Goal: Find specific page/section: Find specific page/section

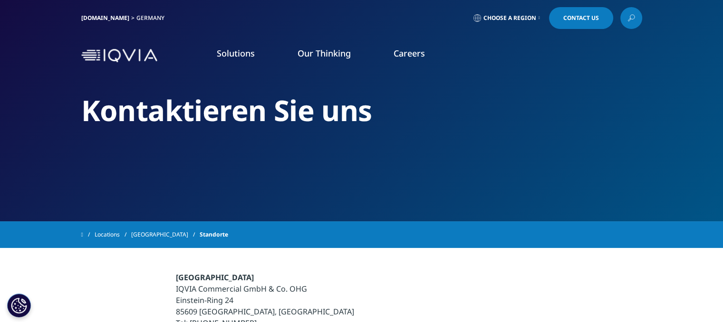
click at [539, 18] on icon at bounding box center [539, 18] width 1 height 4
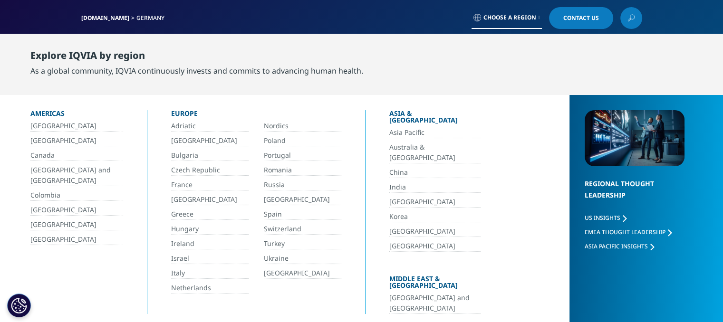
click at [195, 199] on link "[GEOGRAPHIC_DATA]" at bounding box center [209, 199] width 77 height 11
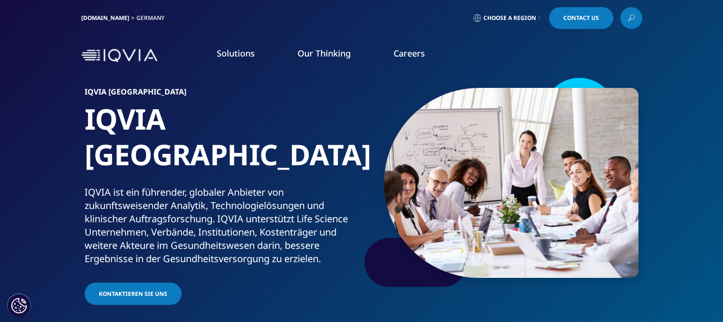
click at [401, 128] on h5 "STELLENANGEBOTEN" at bounding box center [419, 130] width 90 height 17
drag, startPoint x: 287, startPoint y: 101, endPoint x: 264, endPoint y: 144, distance: 48.3
click at [264, 144] on div "ZU DEN STELLENANGEBOTEN IN [GEOGRAPHIC_DATA] WEITERE INFORMATIONEN" at bounding box center [277, 127] width 178 height 57
click at [264, 144] on link "WEITERE INFORMATIONEN" at bounding box center [277, 143] width 169 height 8
